Goal: Find specific page/section: Find specific page/section

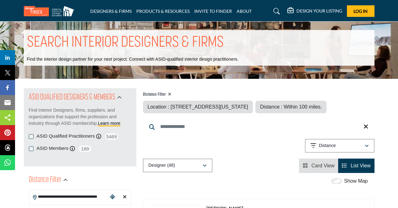
scroll to position [5, 0]
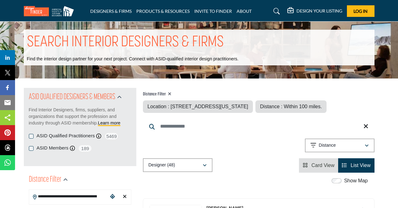
click at [245, 105] on span "Location : 2456 Ohio Ave, Cincinnati, OH, 45219, USA" at bounding box center [197, 106] width 100 height 5
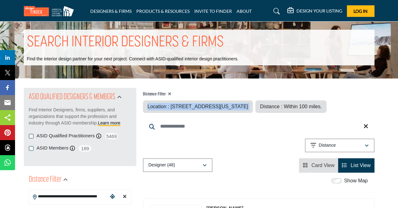
click at [245, 105] on span "Location : 2456 Ohio Ave, Cincinnati, OH, 45219, USA" at bounding box center [197, 106] width 100 height 5
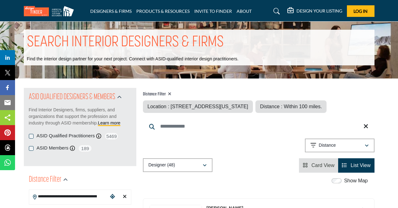
click at [365, 128] on icon at bounding box center [365, 126] width 5 height 6
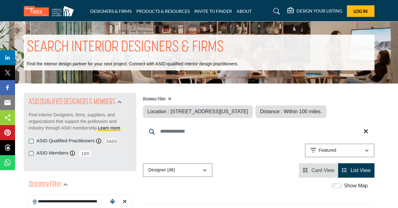
click at [216, 112] on span "Location : 2456 Ohio Ave, Cincinnati, OH, 45219, USA" at bounding box center [197, 111] width 100 height 5
click at [169, 97] on icon at bounding box center [169, 99] width 3 height 4
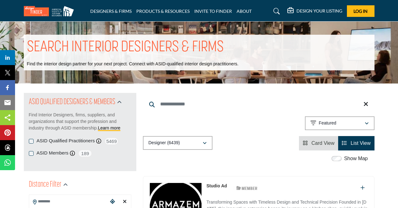
click at [172, 103] on input "Search Keyword" at bounding box center [258, 104] width 231 height 15
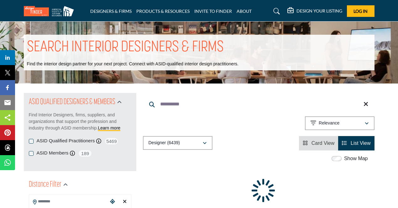
type input "**********"
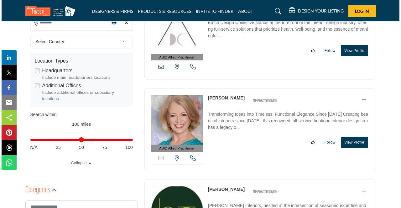
scroll to position [182, 0]
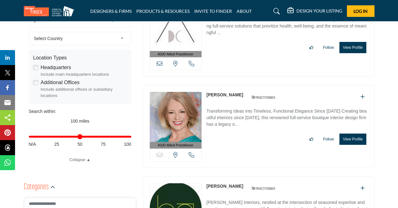
click at [351, 139] on button "View Profile" at bounding box center [352, 139] width 27 height 11
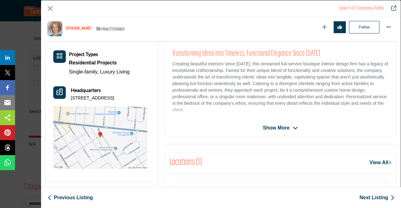
scroll to position [141, 0]
click at [283, 127] on span "Show More" at bounding box center [276, 129] width 27 height 8
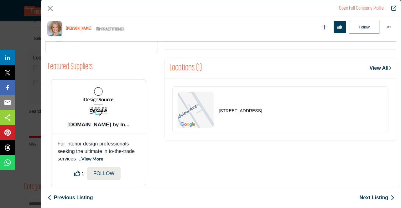
scroll to position [310, 0]
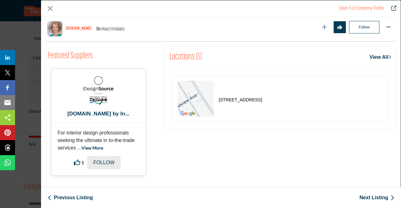
click at [115, 114] on b "iDesignSource.com by In..." at bounding box center [99, 113] width 90 height 7
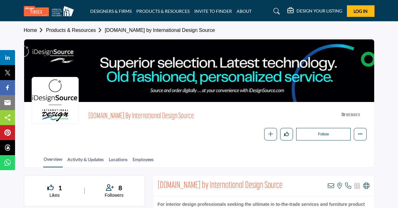
click at [151, 116] on span "[DOMAIN_NAME] by International Design Source" at bounding box center [173, 116] width 171 height 10
